Goal: Transaction & Acquisition: Subscribe to service/newsletter

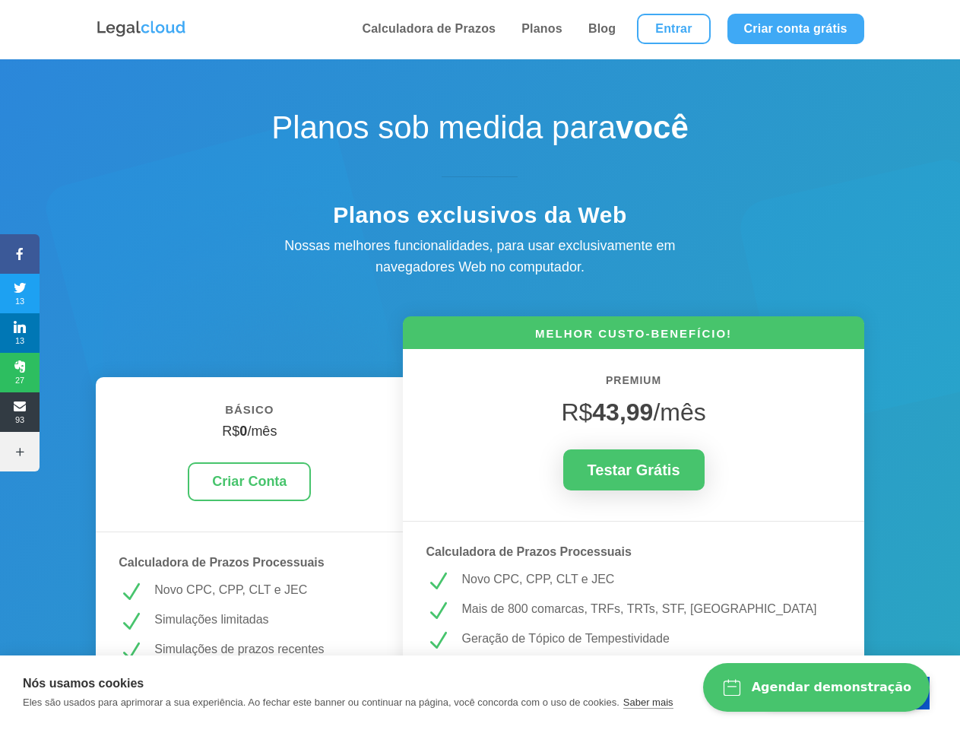
click at [20, 254] on icon at bounding box center [20, 254] width 40 height 12
click at [20, 293] on span "13" at bounding box center [20, 293] width 40 height 24
click at [20, 333] on span "13" at bounding box center [20, 333] width 40 height 24
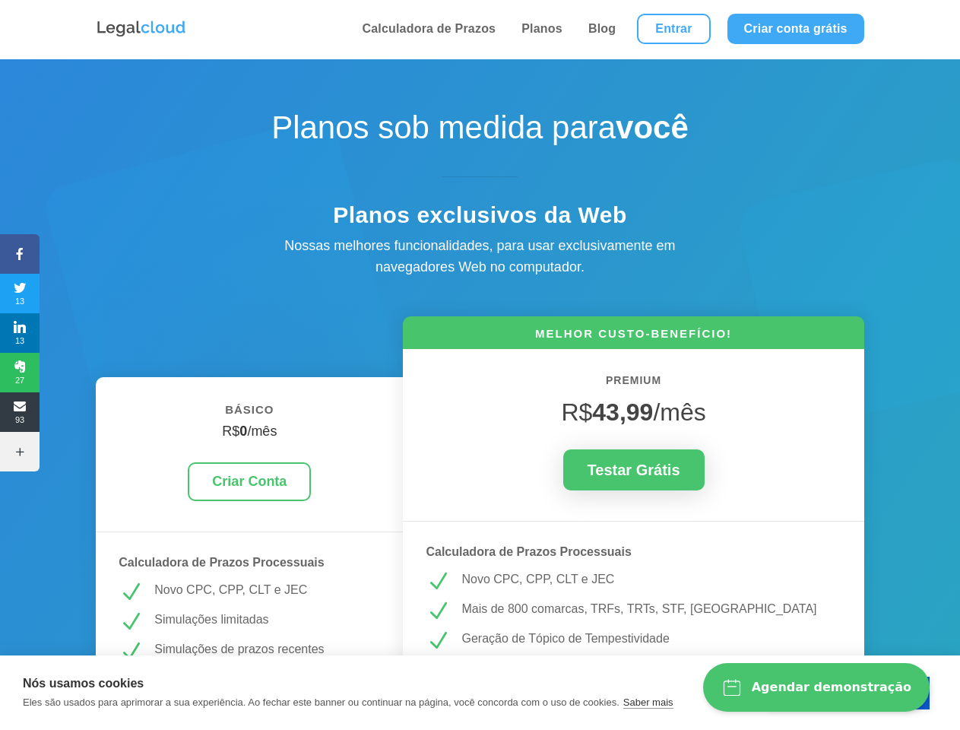
click at [20, 373] on span "27" at bounding box center [20, 372] width 40 height 24
click at [20, 412] on span "93" at bounding box center [20, 412] width 40 height 24
click at [20, 452] on icon at bounding box center [20, 452] width 40 height 12
